Goal: Information Seeking & Learning: Compare options

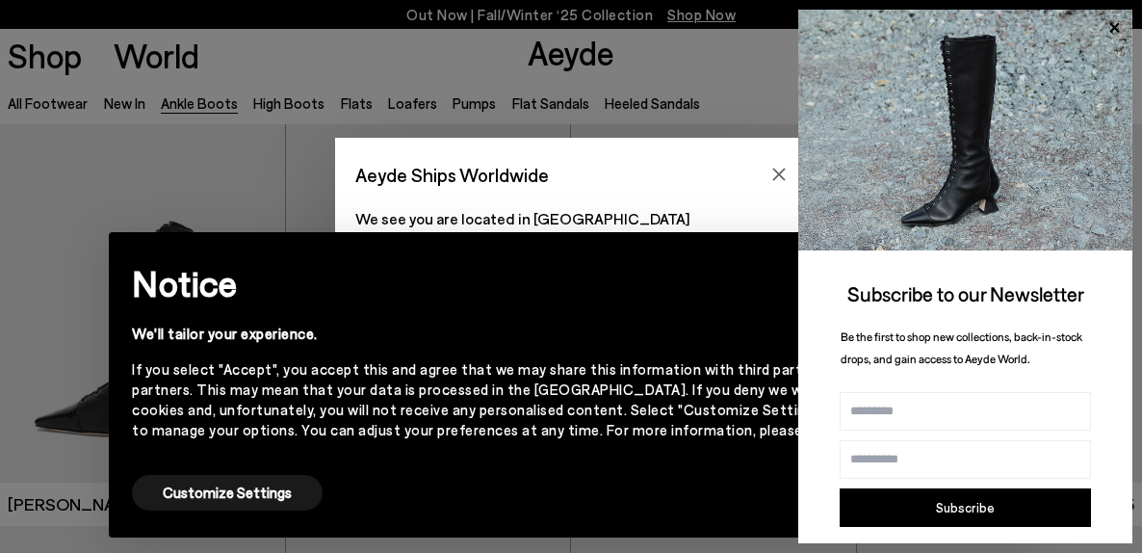
scroll to position [6, 0]
click at [798, 178] on img at bounding box center [965, 130] width 334 height 241
click at [778, 175] on icon "Close" at bounding box center [779, 174] width 13 height 13
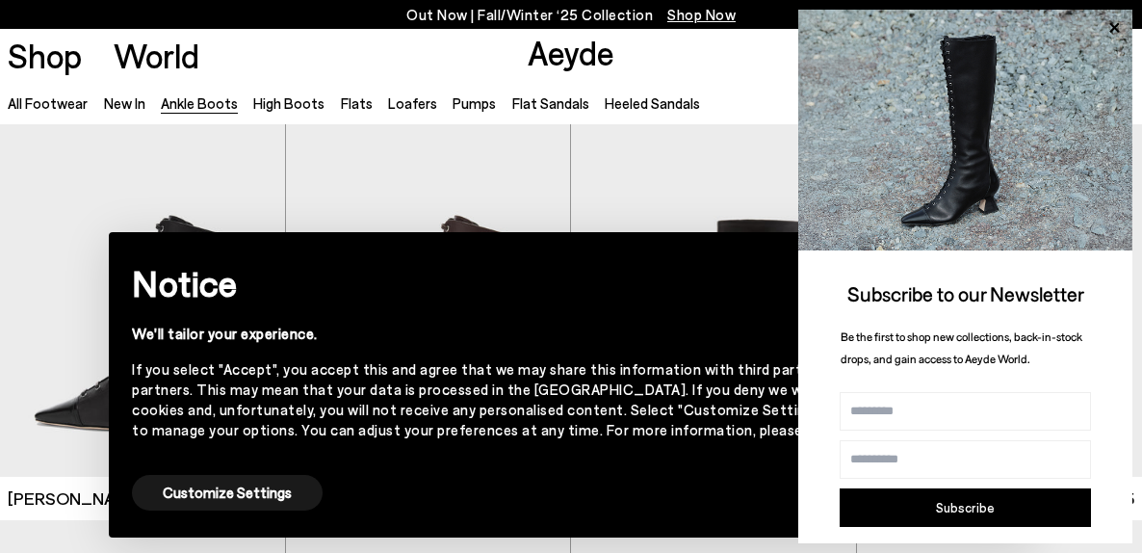
click at [699, 238] on div "× Notice We'll tailor your experience. If you select "Accept", you accept this …" at bounding box center [571, 384] width 924 height 305
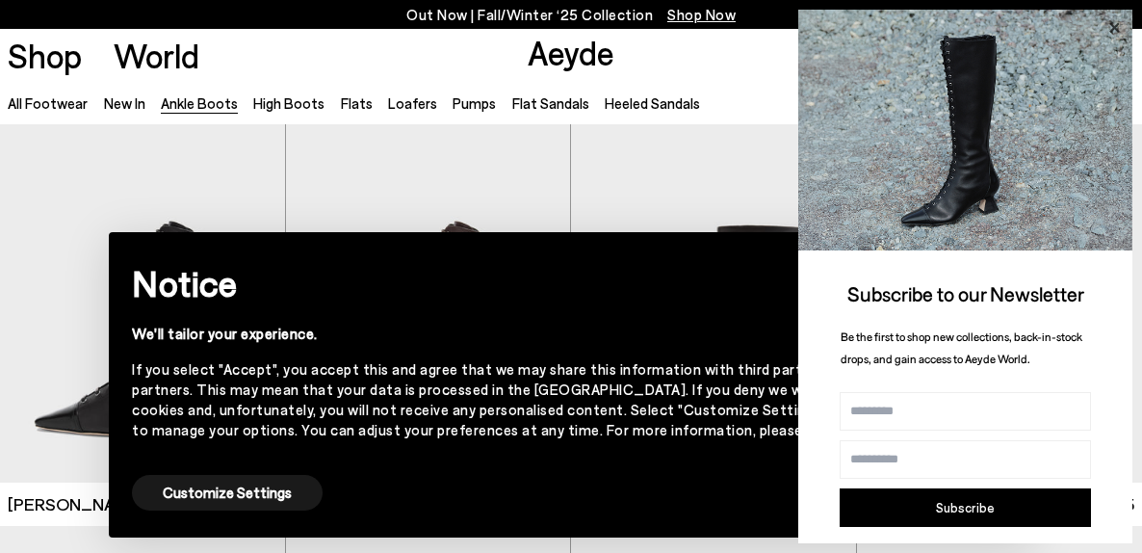
click at [1121, 23] on icon at bounding box center [1113, 27] width 25 height 25
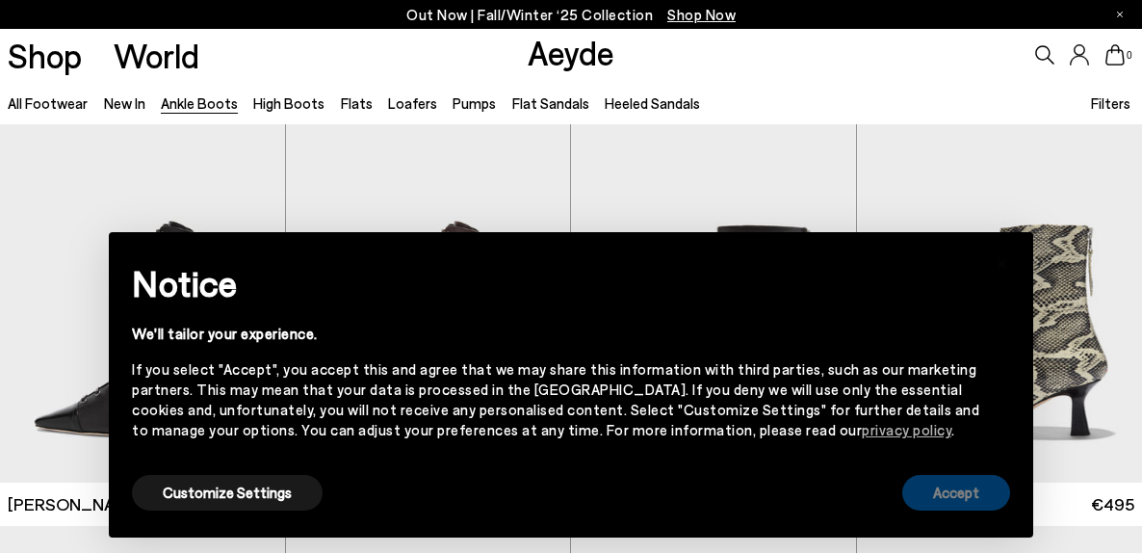
click at [943, 508] on button "Accept" at bounding box center [956, 493] width 108 height 36
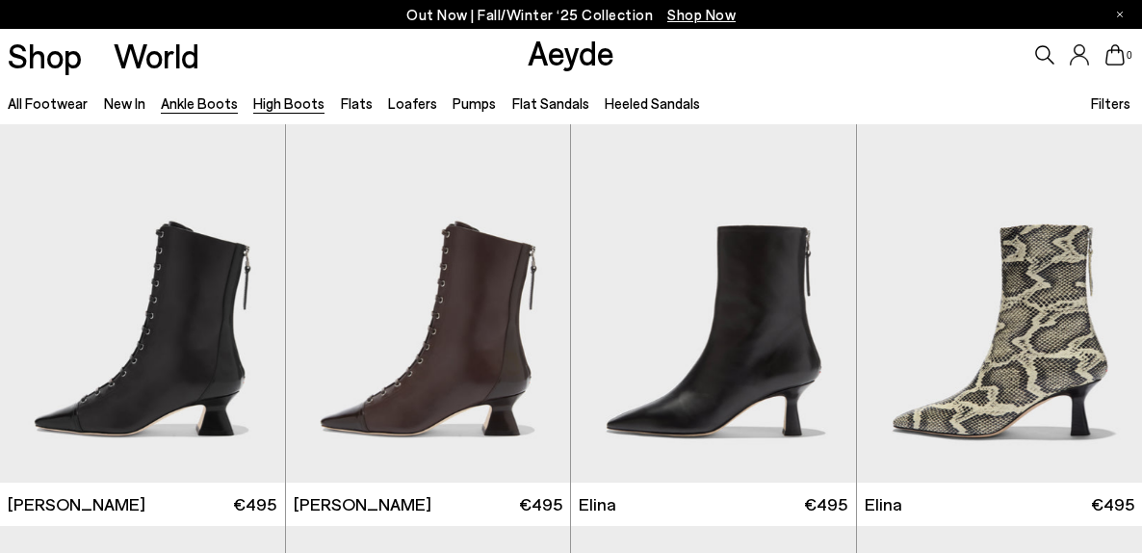
click at [275, 110] on link "High Boots" at bounding box center [288, 102] width 71 height 17
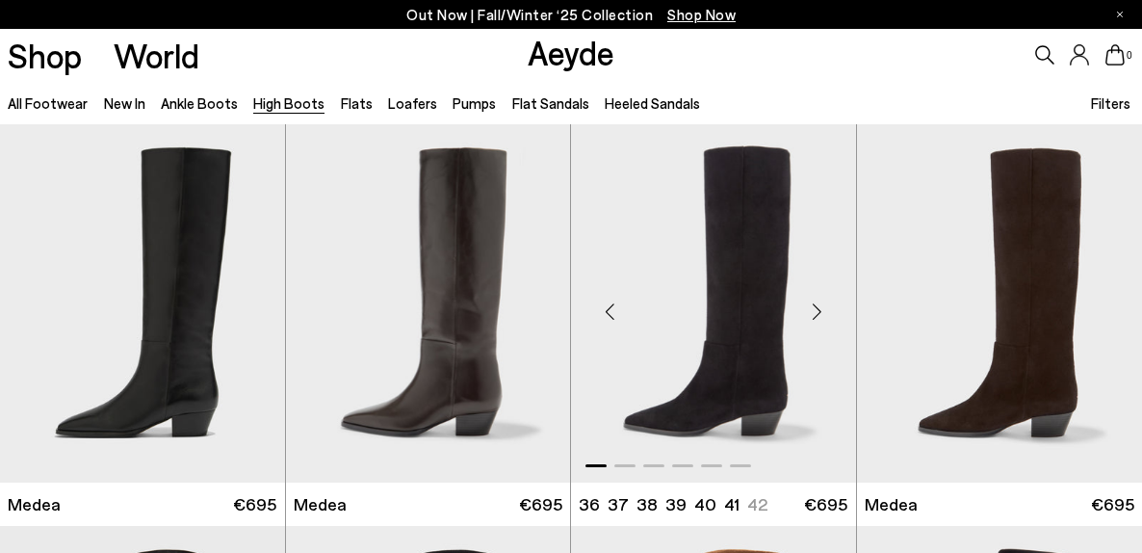
click at [814, 319] on div "Next slide" at bounding box center [817, 311] width 58 height 58
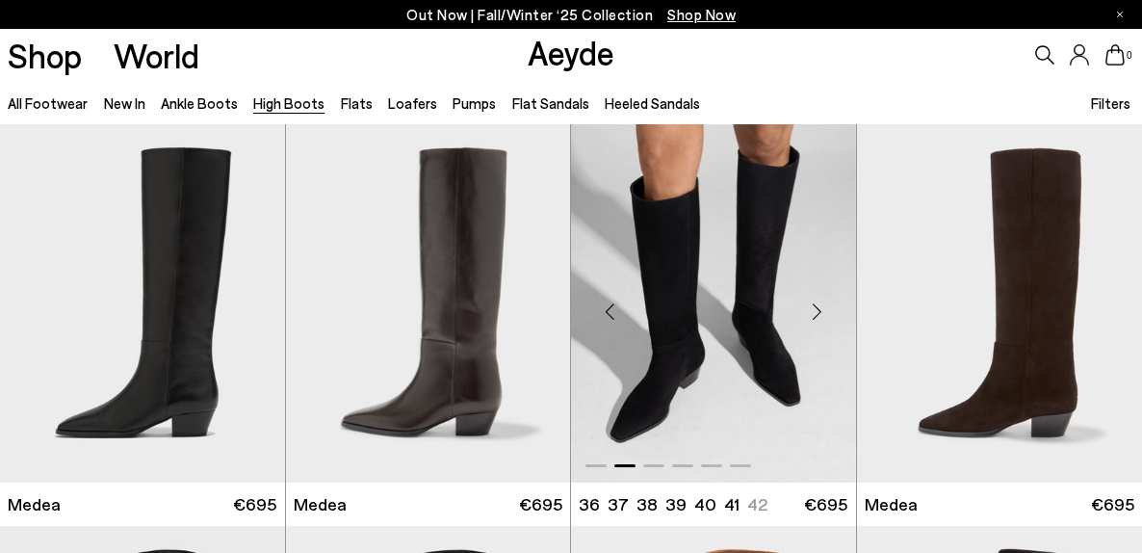
click at [814, 319] on div "Next slide" at bounding box center [817, 311] width 58 height 58
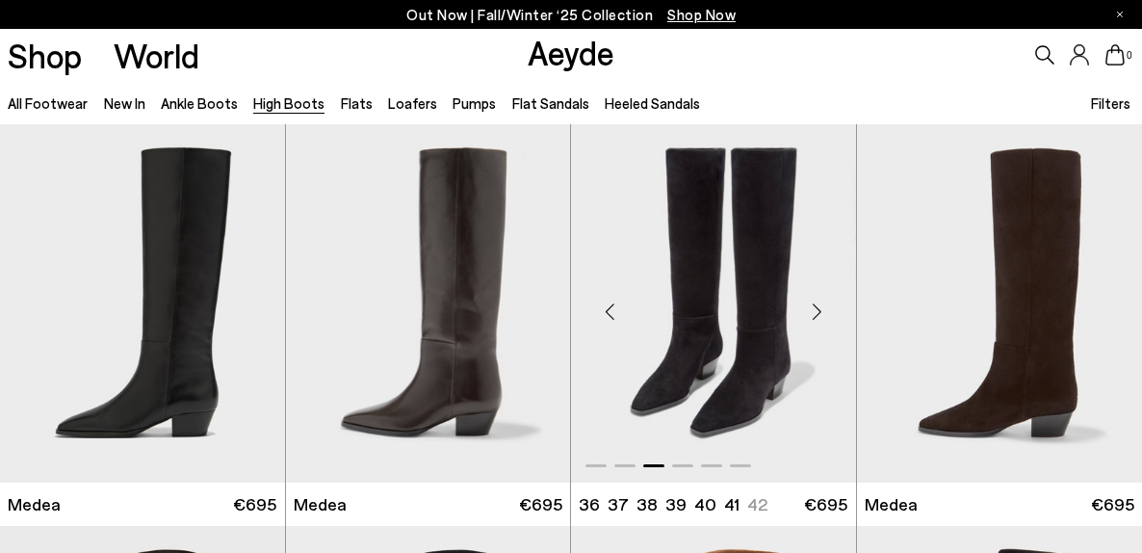
click at [814, 319] on div "Next slide" at bounding box center [817, 311] width 58 height 58
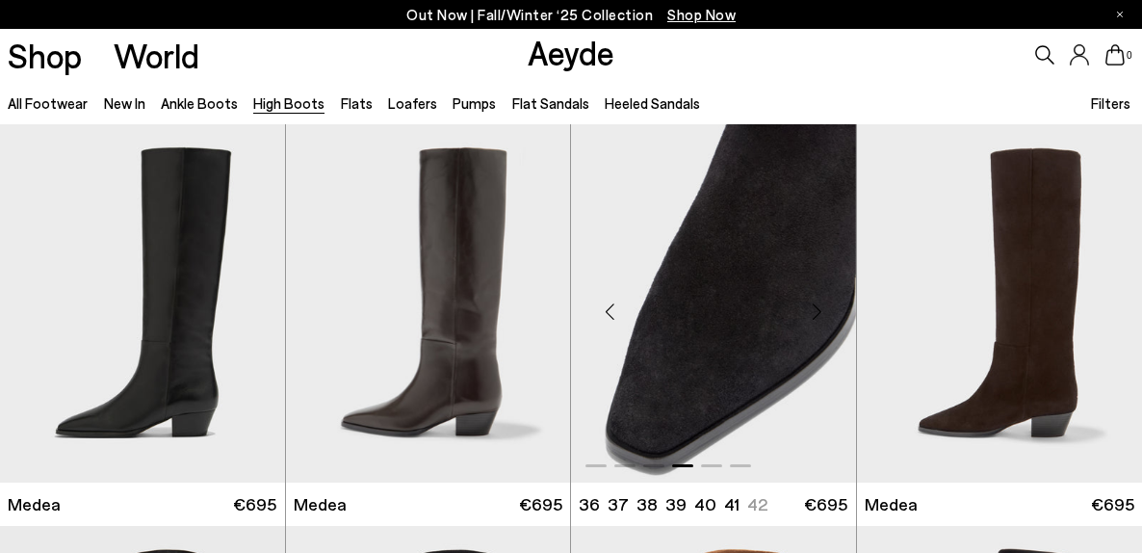
click at [814, 319] on div "Next slide" at bounding box center [817, 311] width 58 height 58
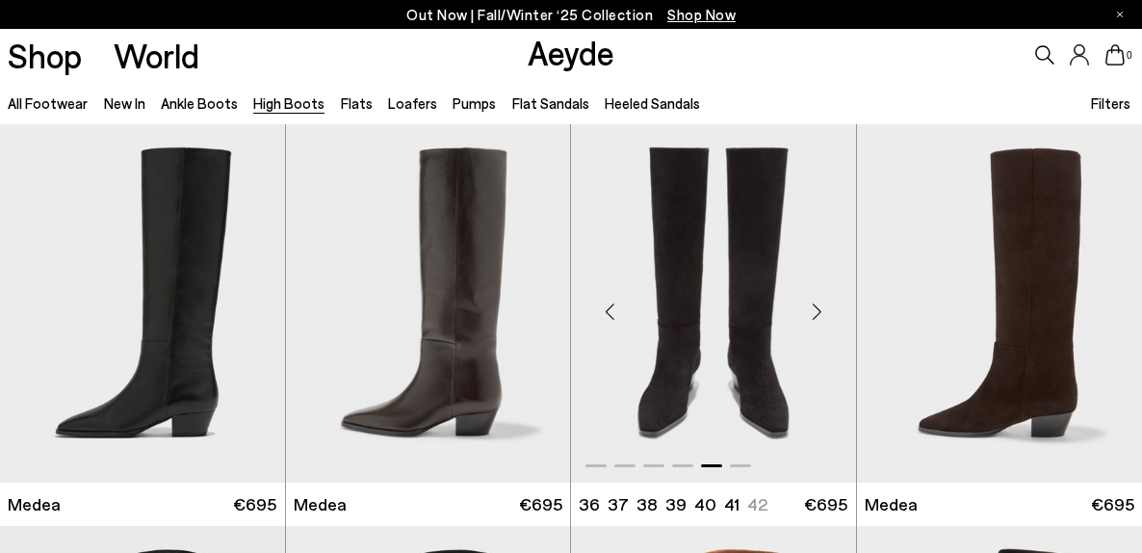
click at [814, 319] on div "Next slide" at bounding box center [817, 311] width 58 height 58
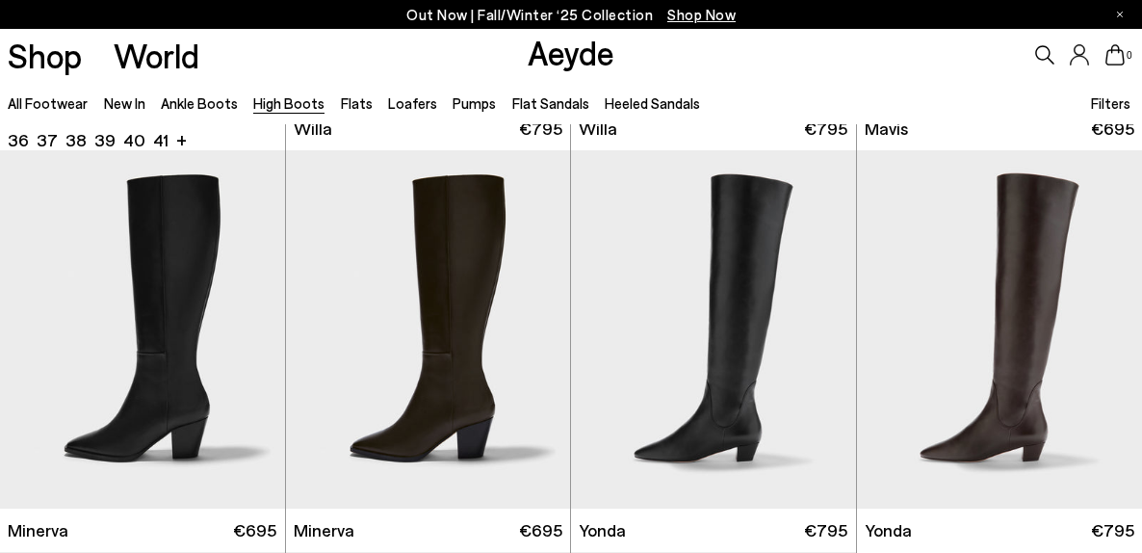
scroll to position [824, 0]
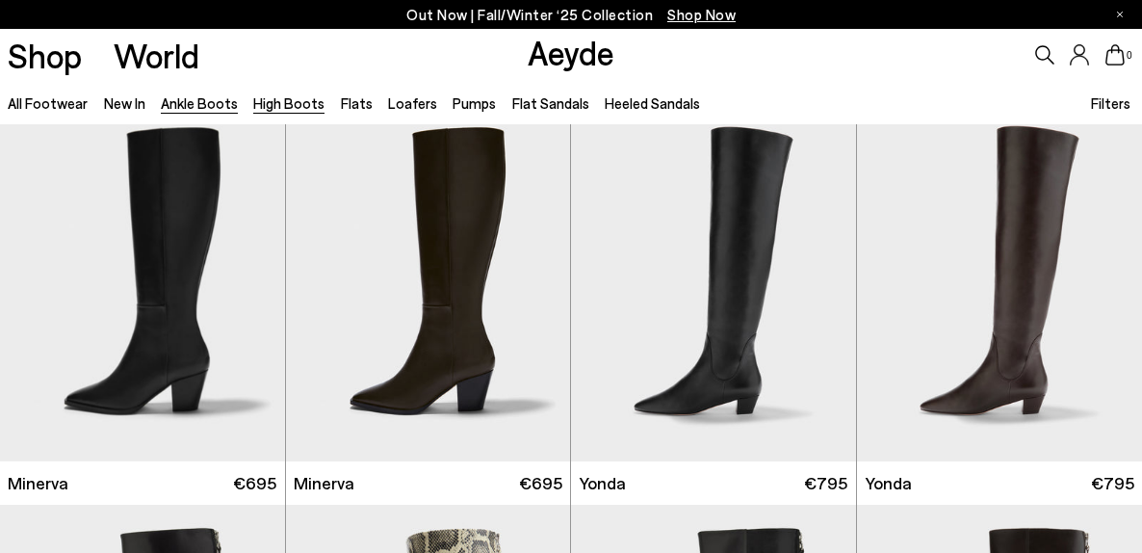
click at [205, 110] on link "Ankle Boots" at bounding box center [199, 102] width 77 height 17
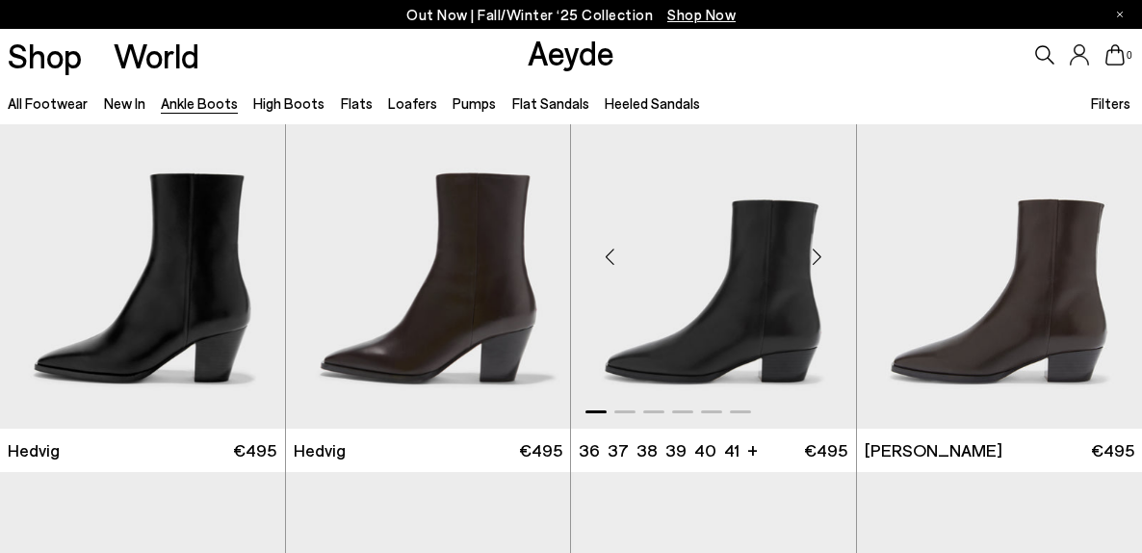
scroll to position [452, 0]
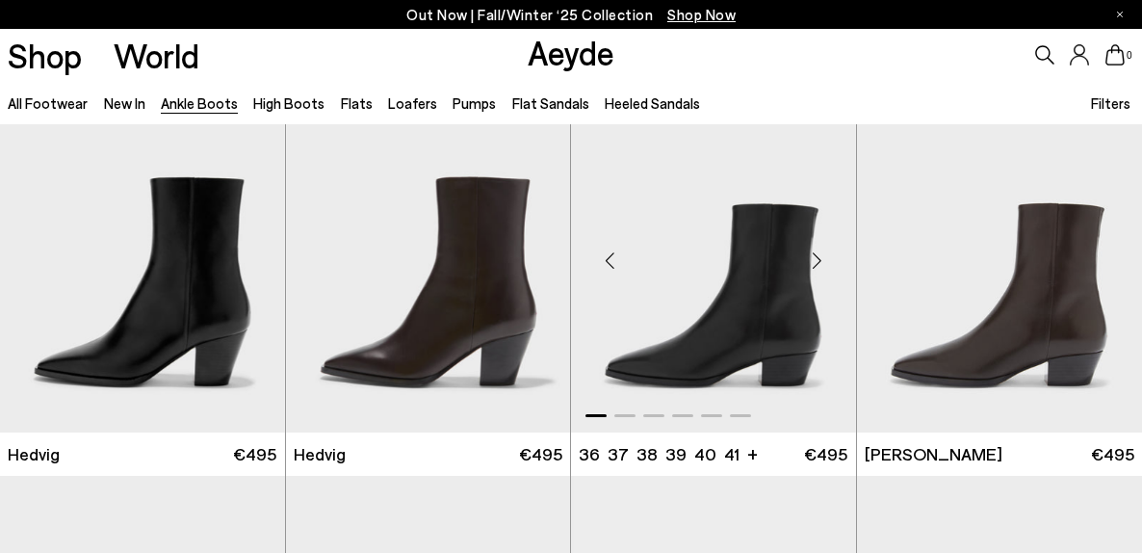
click at [820, 262] on div "Next slide" at bounding box center [817, 261] width 58 height 58
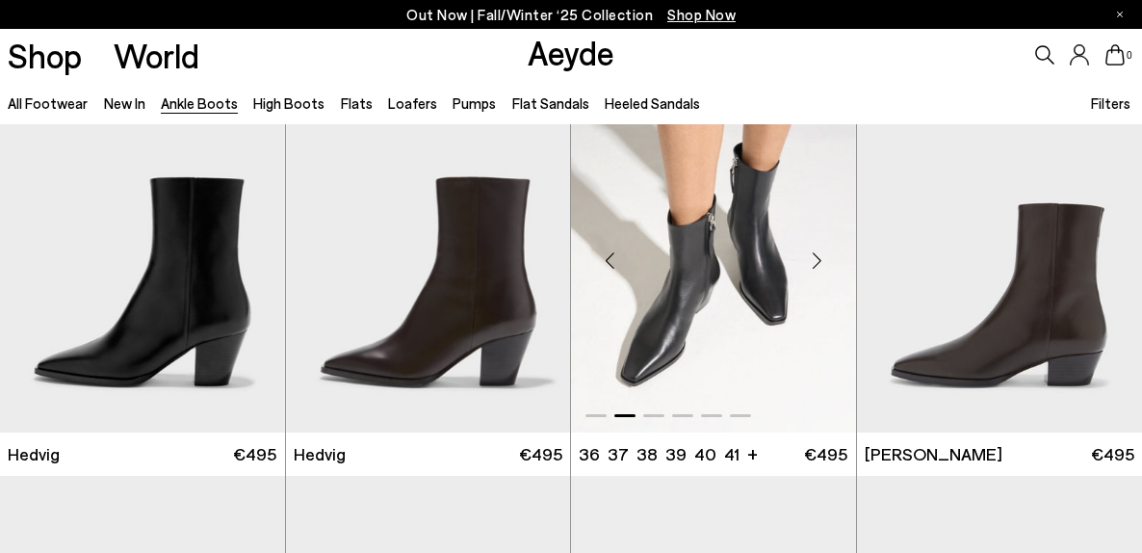
click at [820, 262] on div "Next slide" at bounding box center [817, 261] width 58 height 58
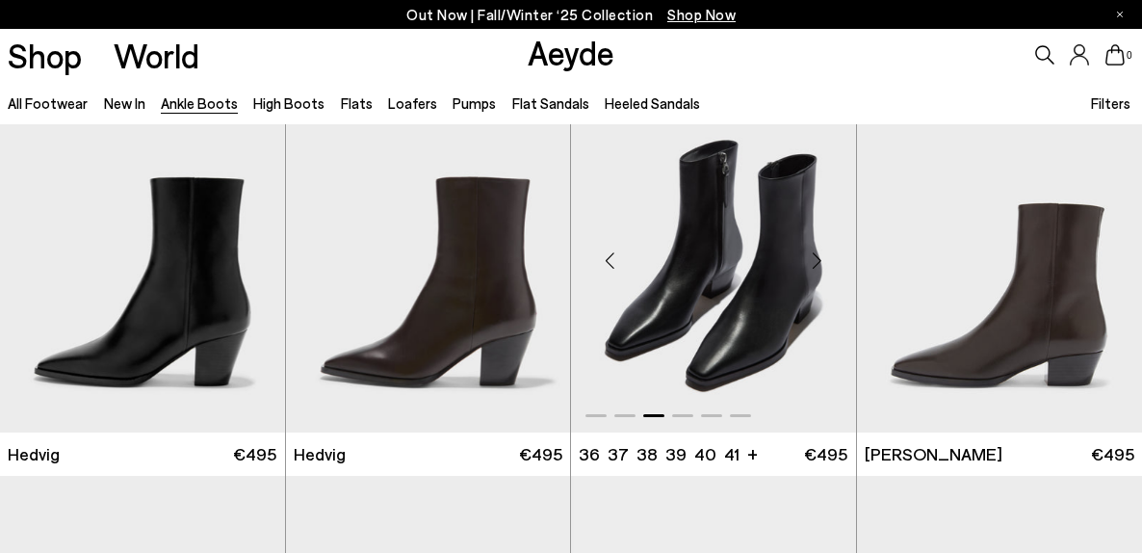
click at [820, 262] on div "Next slide" at bounding box center [817, 261] width 58 height 58
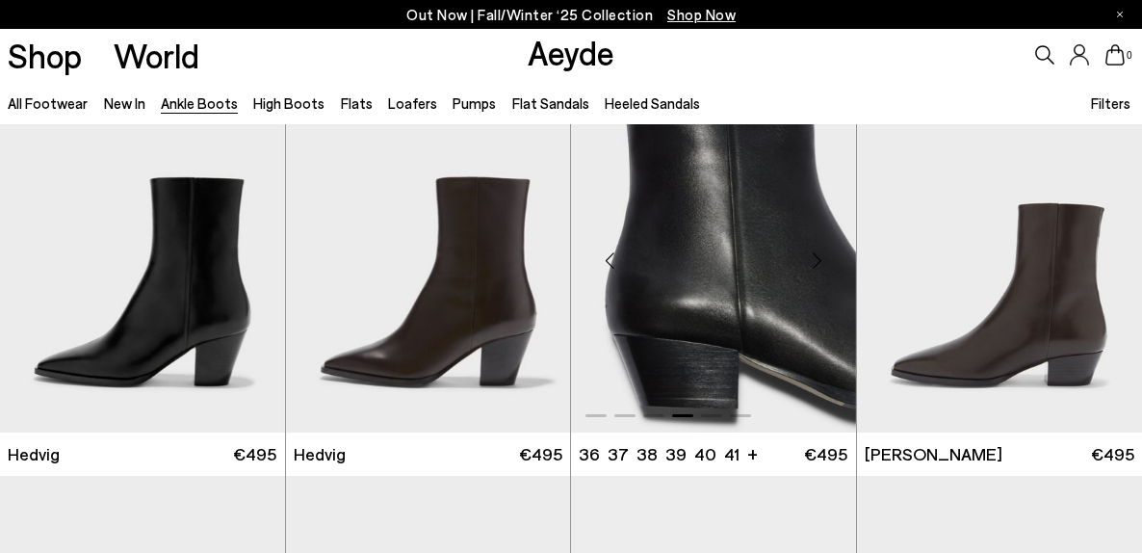
click at [821, 262] on div "Next slide" at bounding box center [817, 261] width 58 height 58
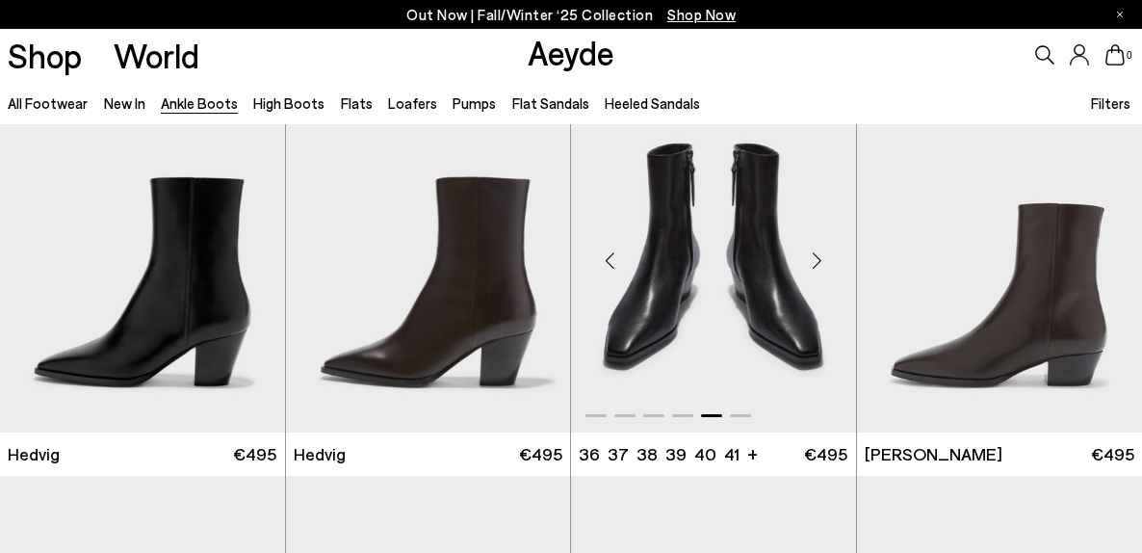
click at [821, 262] on div "Next slide" at bounding box center [817, 261] width 58 height 58
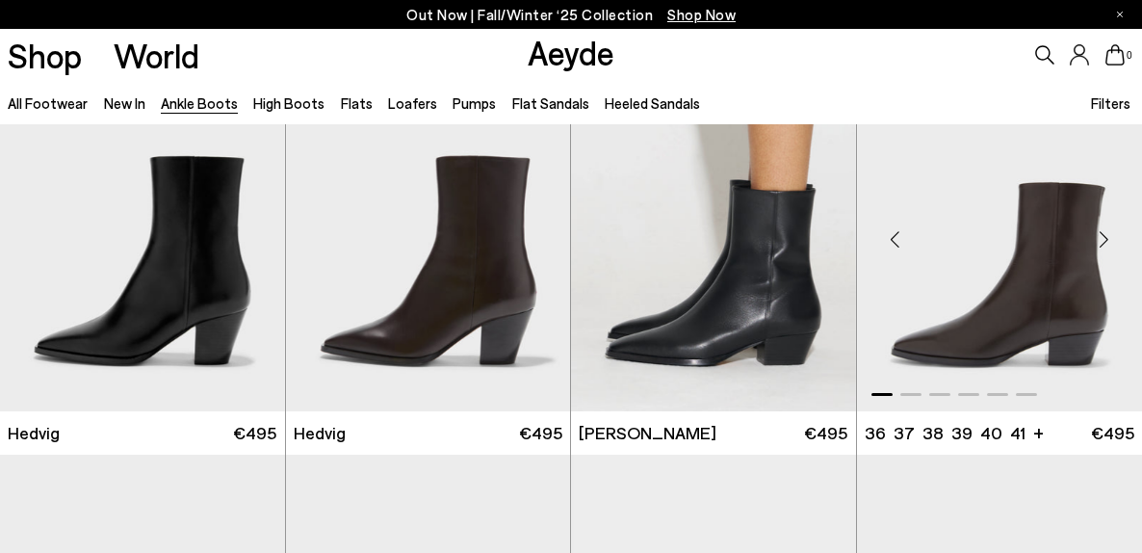
scroll to position [474, 0]
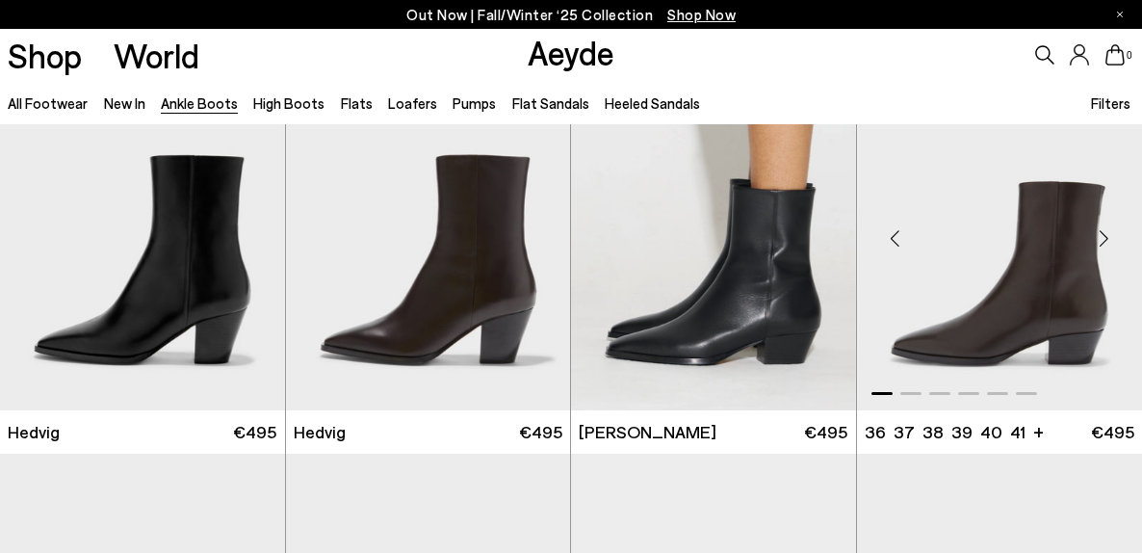
click at [1103, 240] on div "Next slide" at bounding box center [1103, 239] width 58 height 58
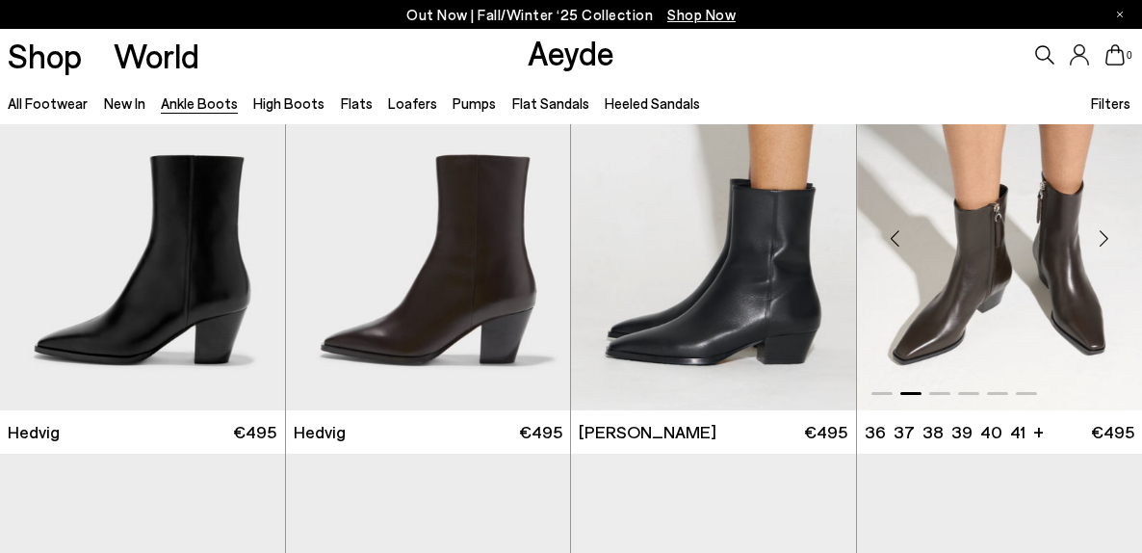
click at [1103, 240] on div "Next slide" at bounding box center [1103, 239] width 58 height 58
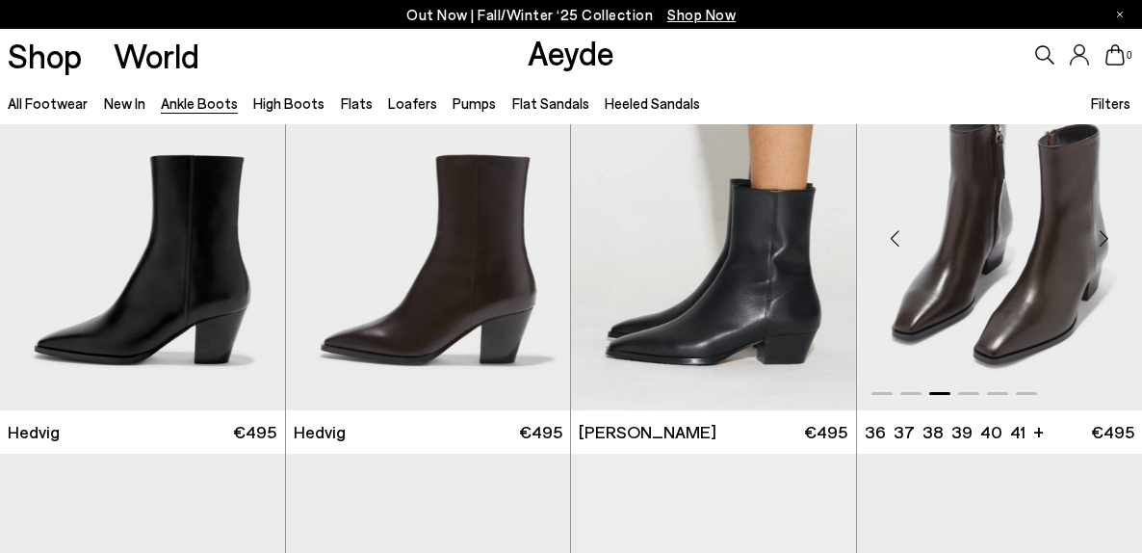
click at [1103, 240] on div "Next slide" at bounding box center [1103, 239] width 58 height 58
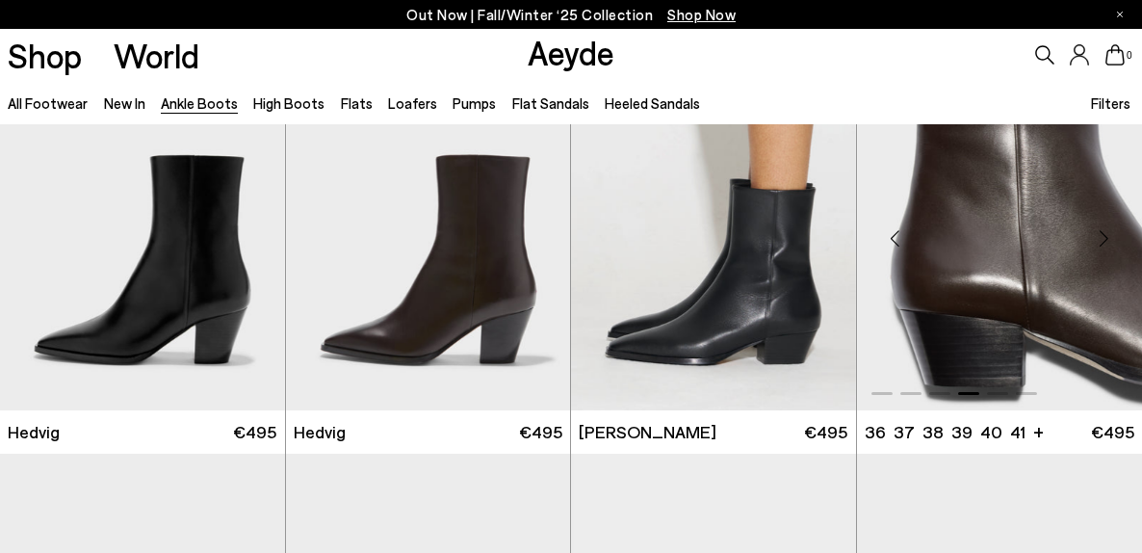
click at [1103, 240] on div "Next slide" at bounding box center [1103, 239] width 58 height 58
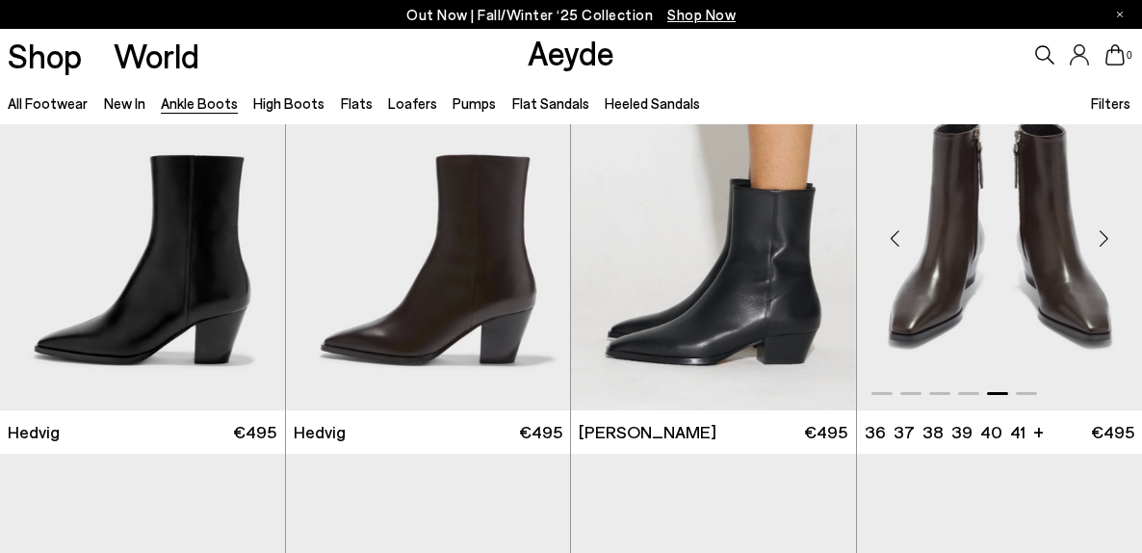
click at [1103, 240] on div "Next slide" at bounding box center [1103, 239] width 58 height 58
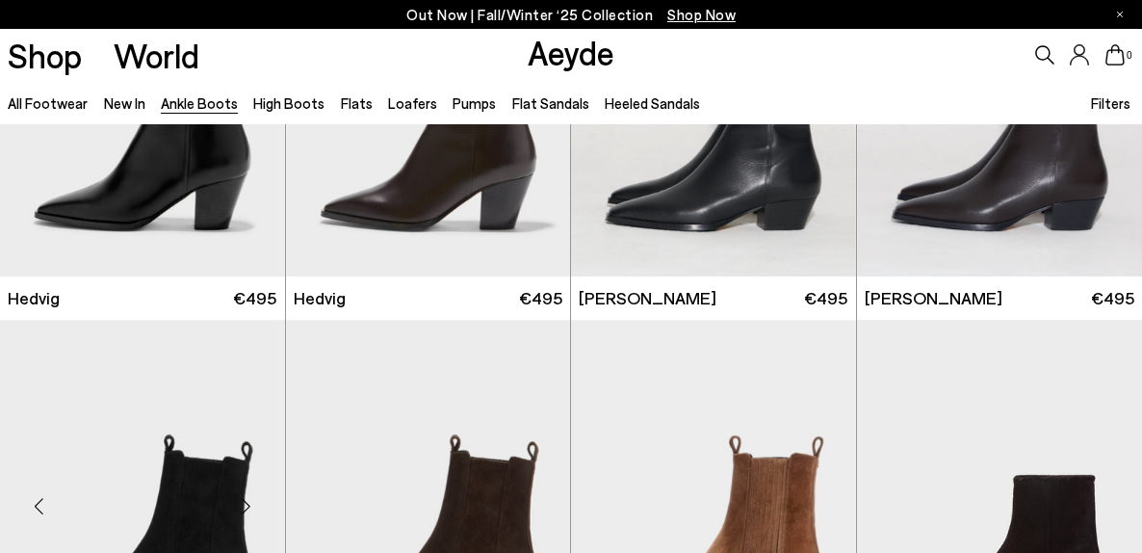
scroll to position [865, 0]
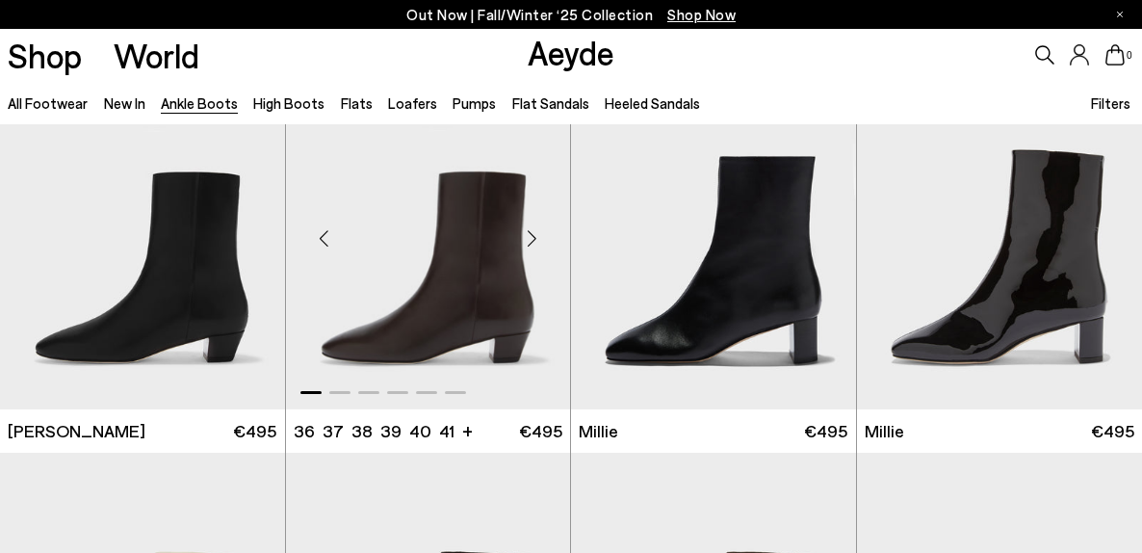
scroll to position [2825, 0]
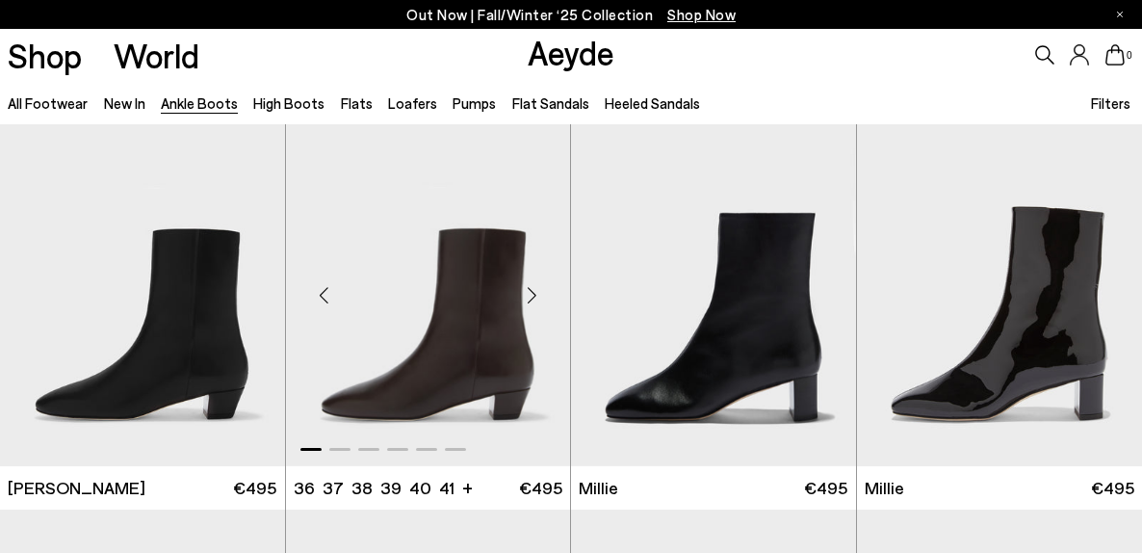
click at [531, 297] on div "Next slide" at bounding box center [532, 296] width 58 height 58
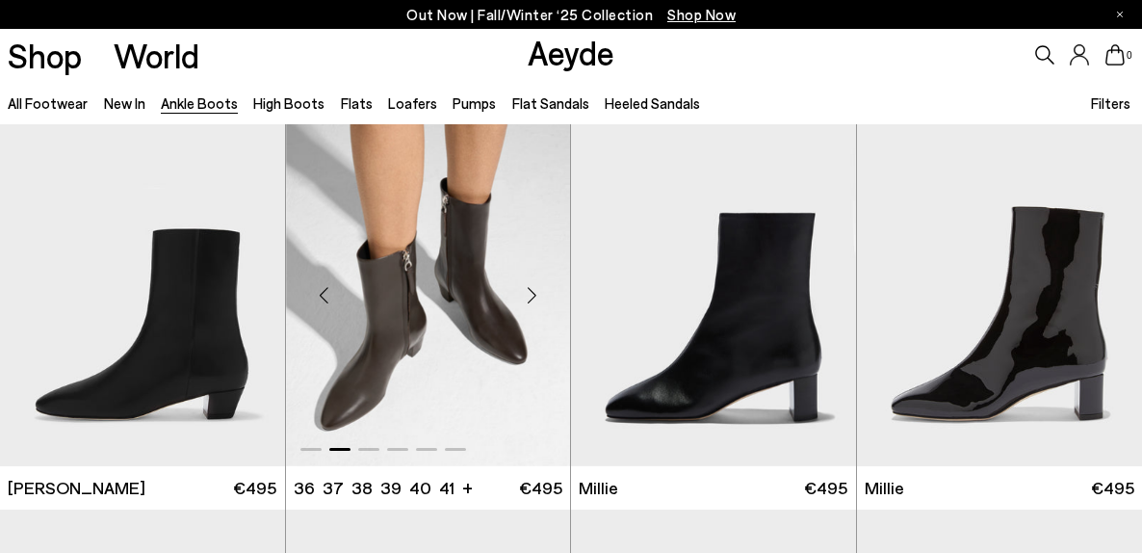
click at [531, 297] on div "Next slide" at bounding box center [532, 296] width 58 height 58
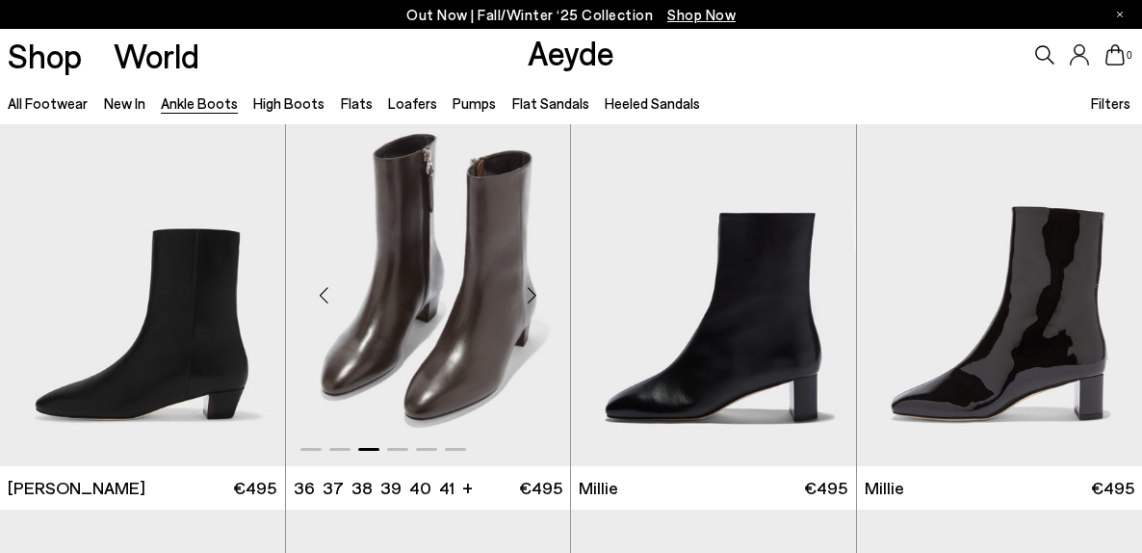
click at [531, 297] on div "Next slide" at bounding box center [532, 296] width 58 height 58
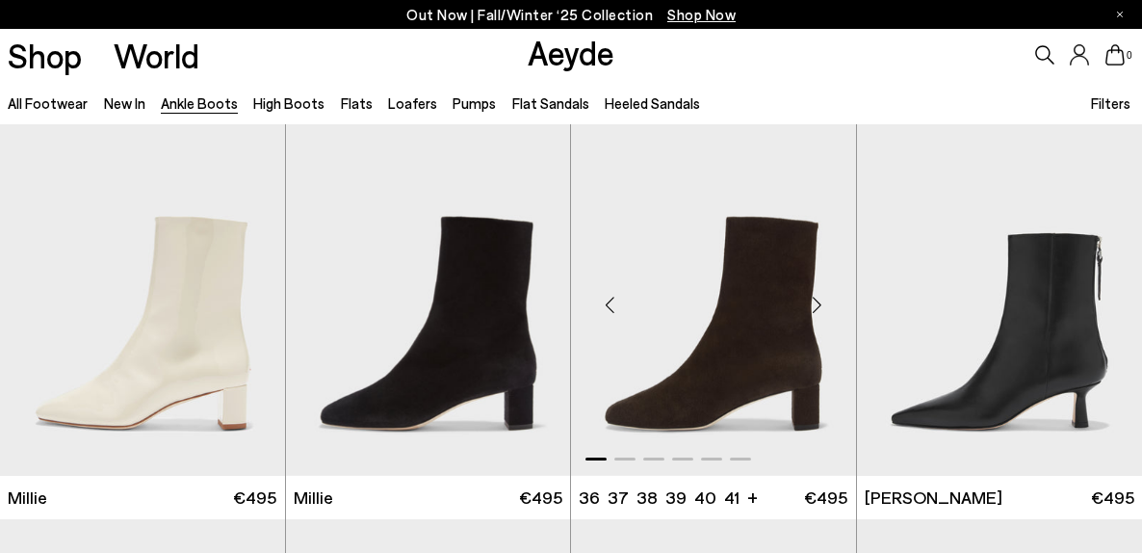
scroll to position [3250, 0]
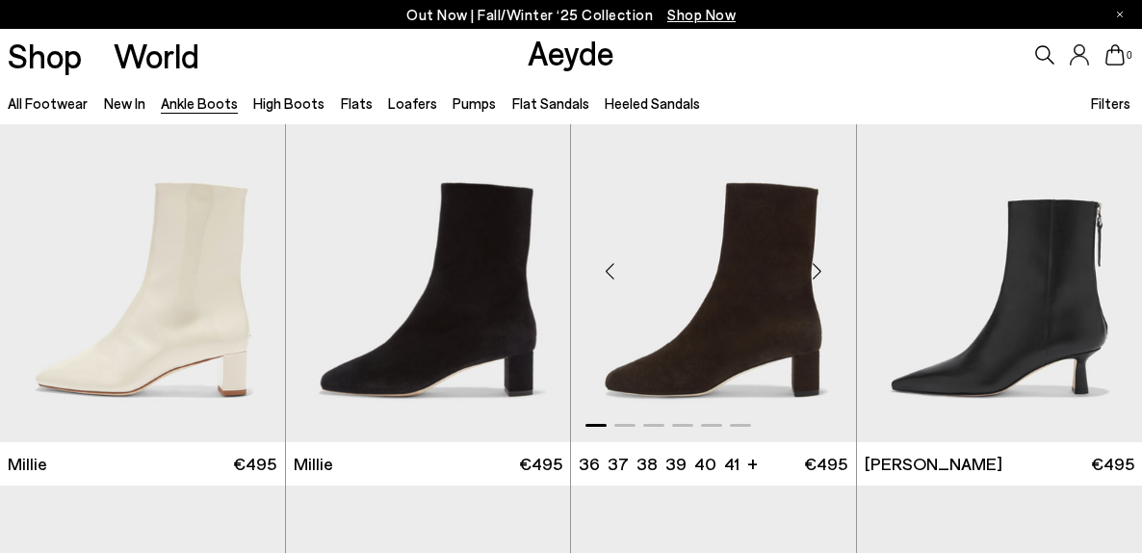
click at [815, 276] on div "Next slide" at bounding box center [817, 271] width 58 height 58
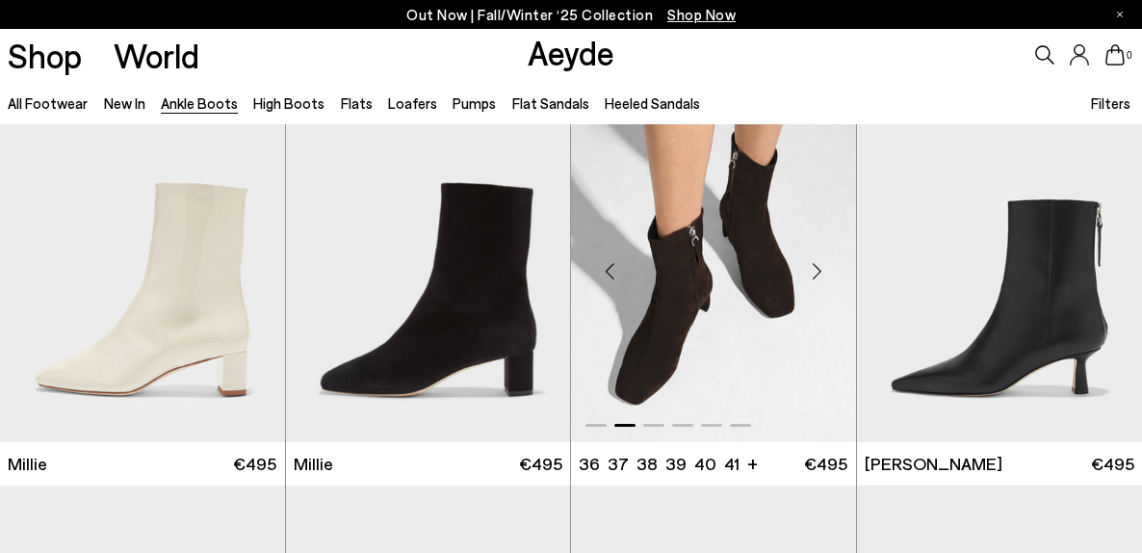
click at [815, 276] on div "Next slide" at bounding box center [817, 271] width 58 height 58
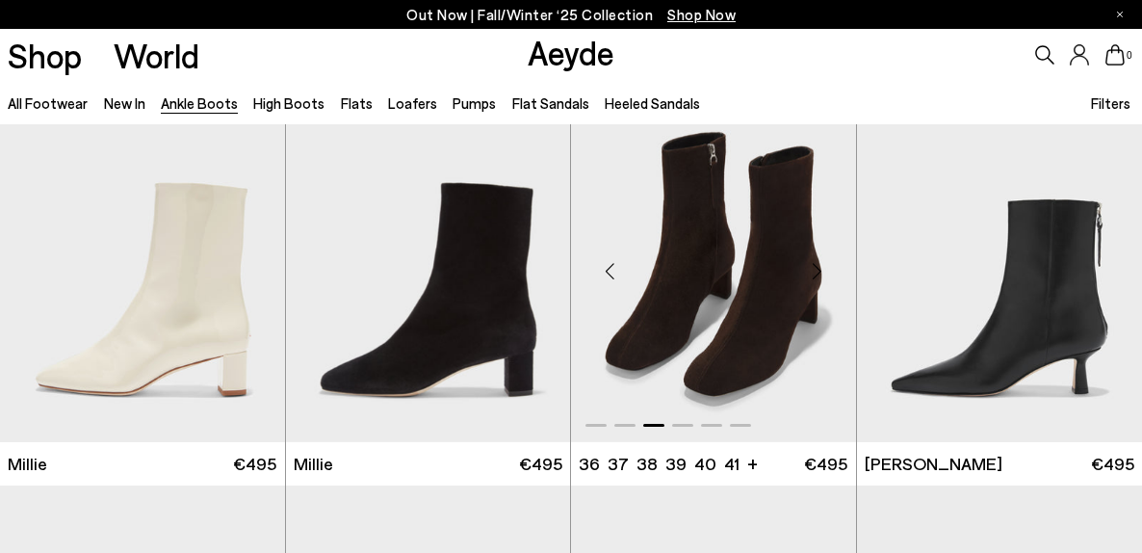
click at [815, 276] on div "Next slide" at bounding box center [817, 271] width 58 height 58
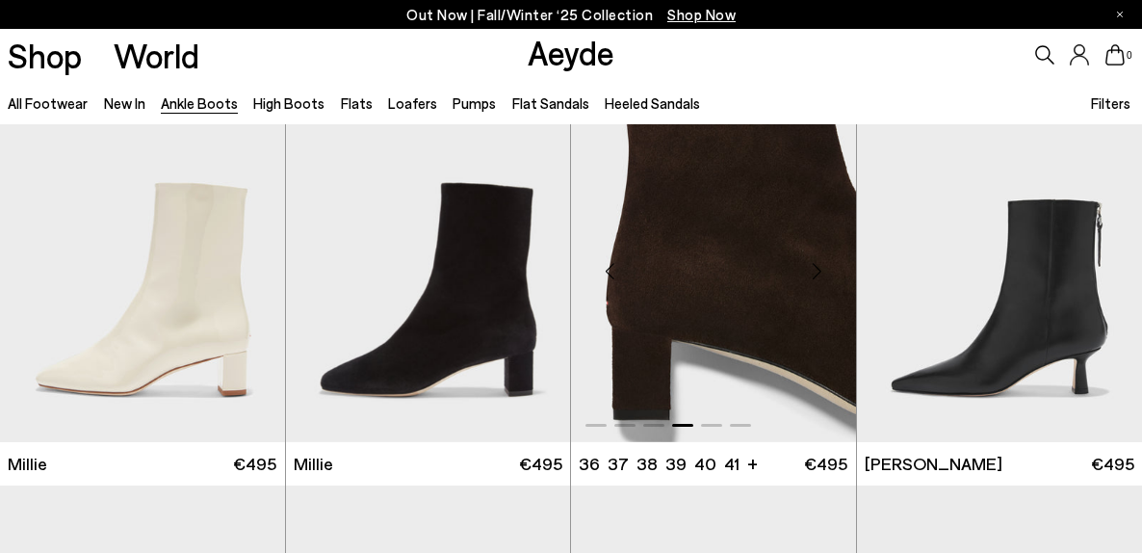
click at [815, 276] on div "Next slide" at bounding box center [817, 271] width 58 height 58
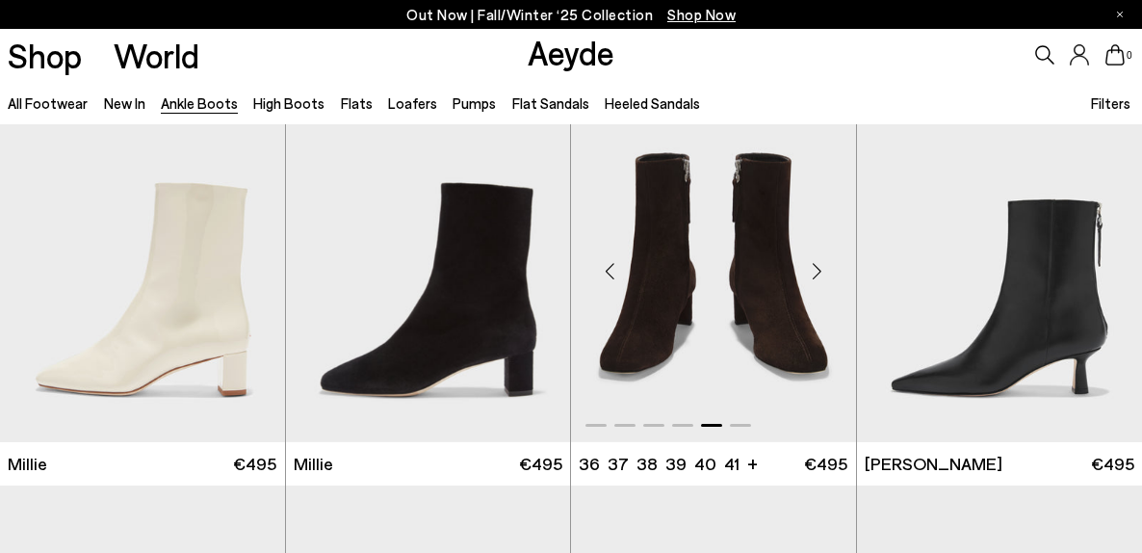
click at [815, 276] on div "Next slide" at bounding box center [817, 271] width 58 height 58
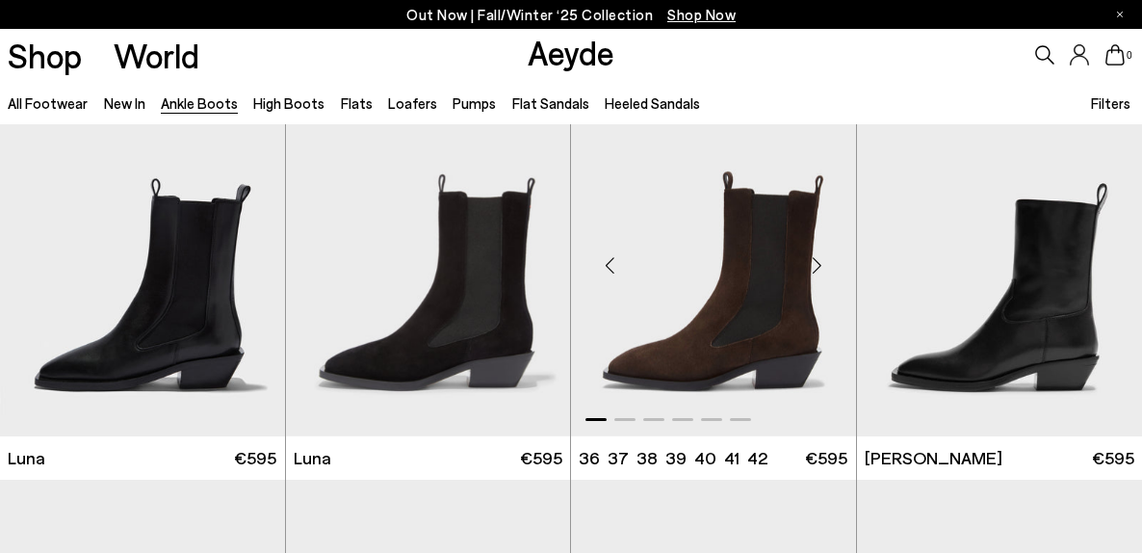
scroll to position [4886, 0]
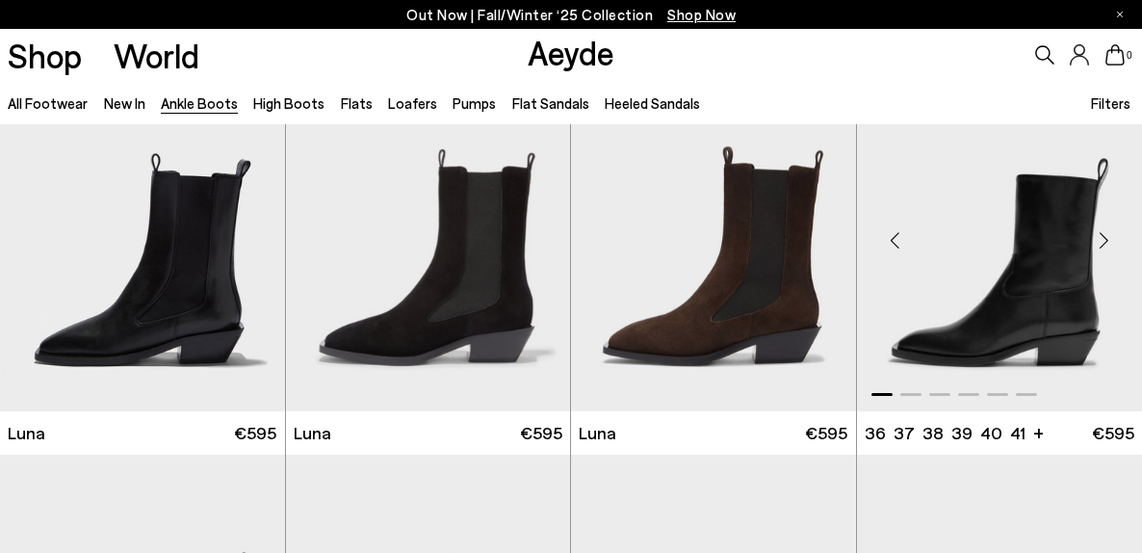
click at [1102, 247] on div "Next slide" at bounding box center [1103, 240] width 58 height 58
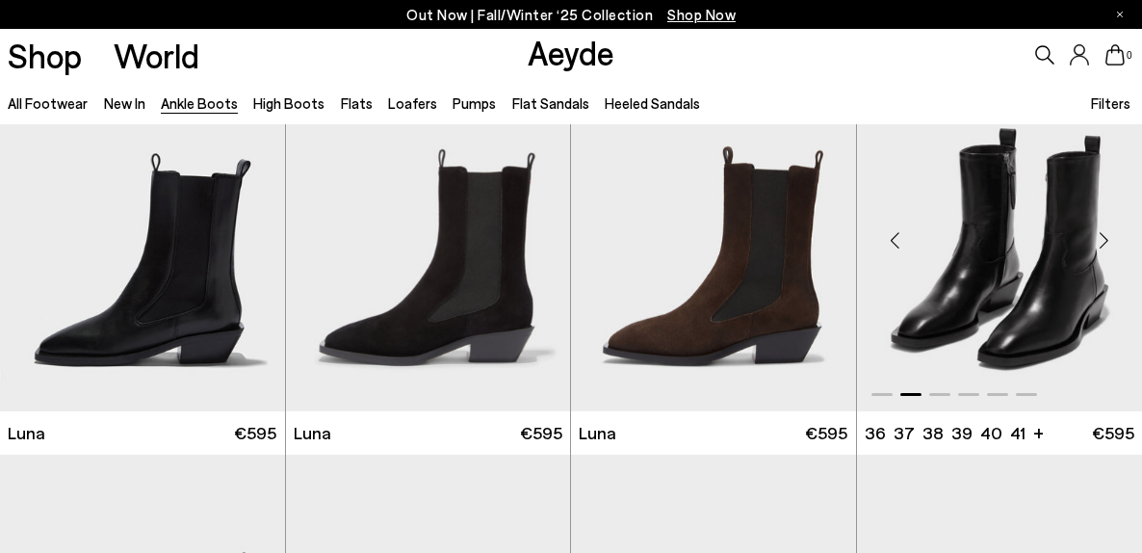
click at [1102, 247] on div "Next slide" at bounding box center [1103, 240] width 58 height 58
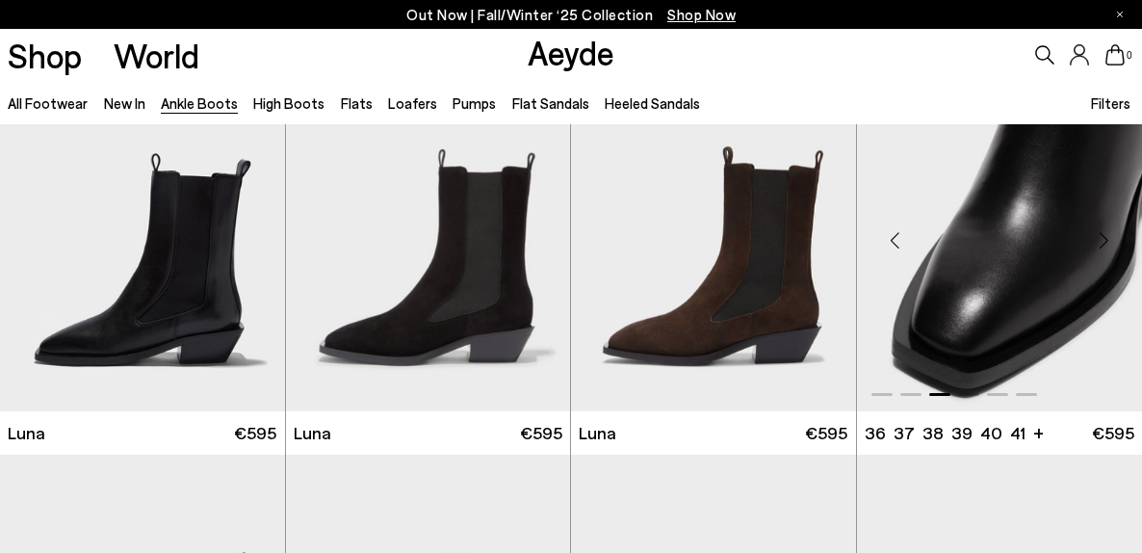
click at [1102, 247] on div "Next slide" at bounding box center [1103, 240] width 58 height 58
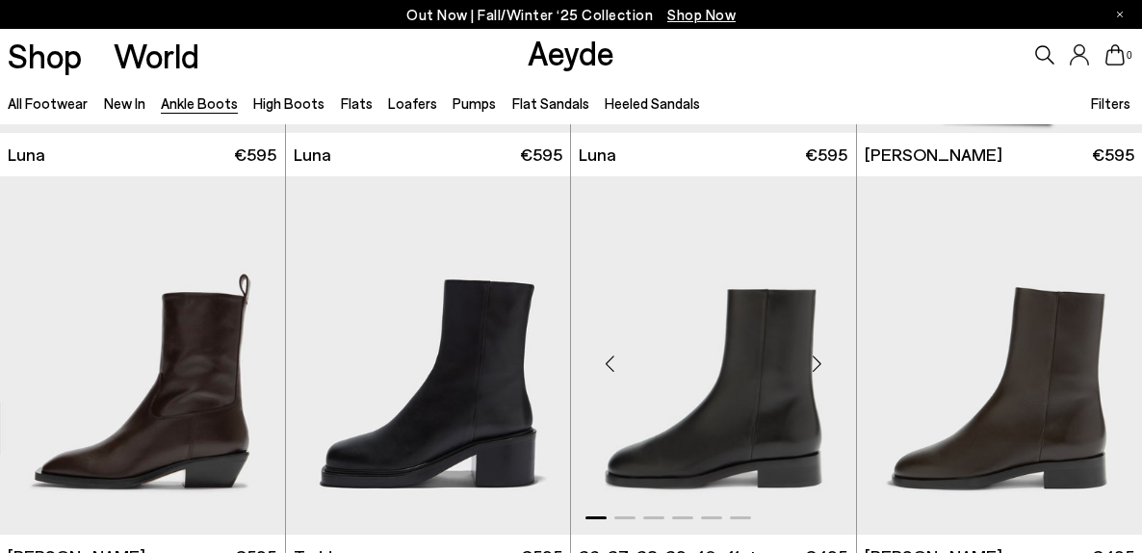
scroll to position [5267, 0]
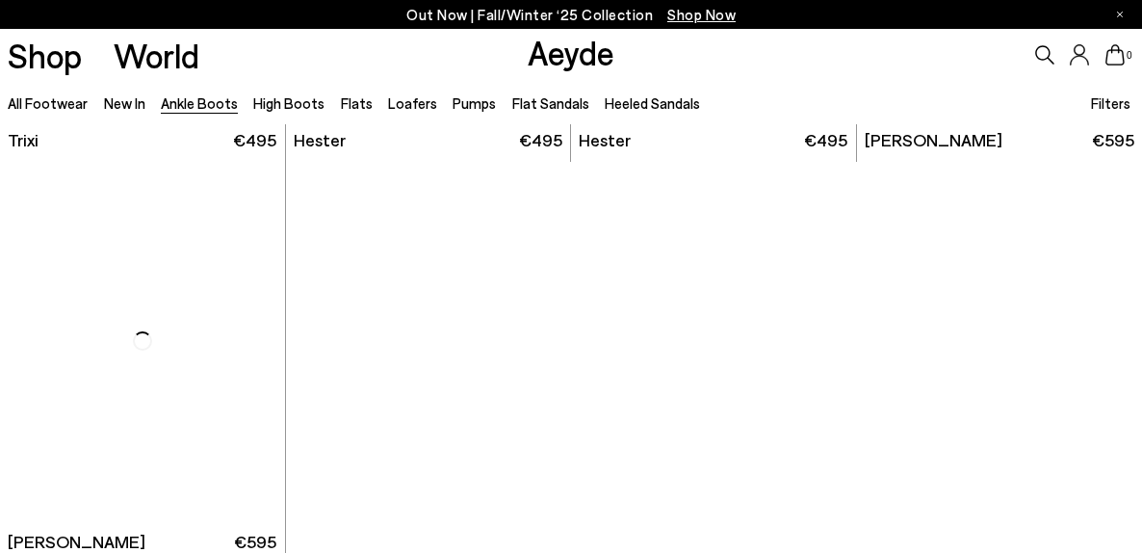
scroll to position [8353, 0]
